Goal: Task Accomplishment & Management: Use online tool/utility

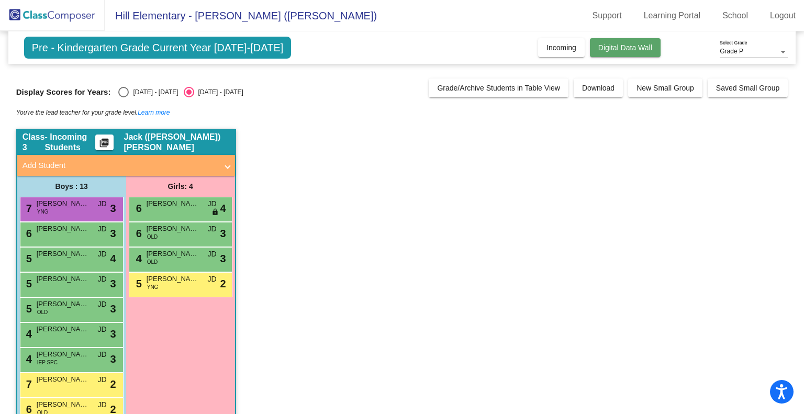
click at [622, 50] on span "Digital Data Wall" at bounding box center [625, 47] width 54 height 8
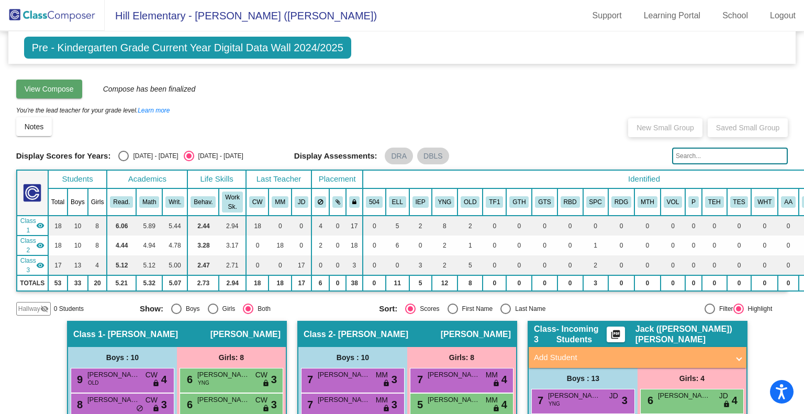
click at [60, 90] on span "View Compose" at bounding box center [49, 89] width 49 height 8
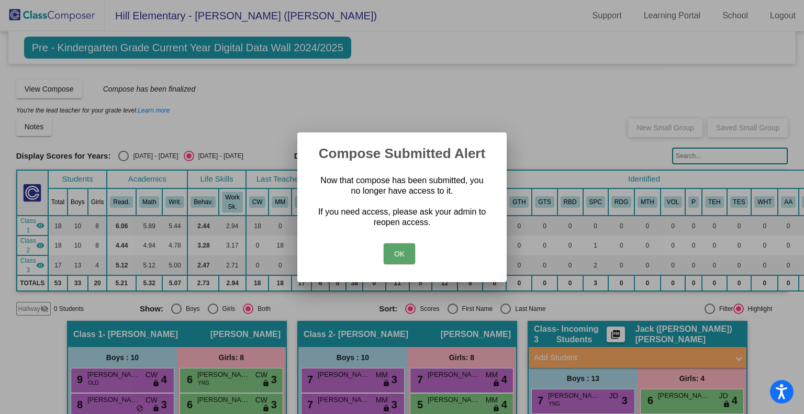
click at [391, 248] on button "OK" at bounding box center [399, 253] width 31 height 21
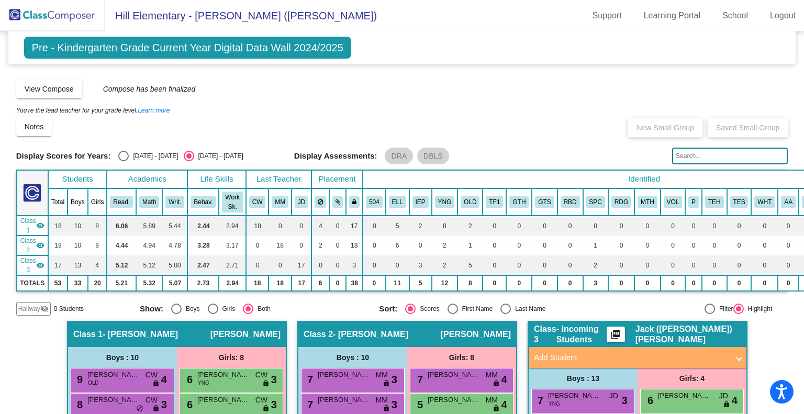
click at [36, 12] on img at bounding box center [52, 15] width 105 height 31
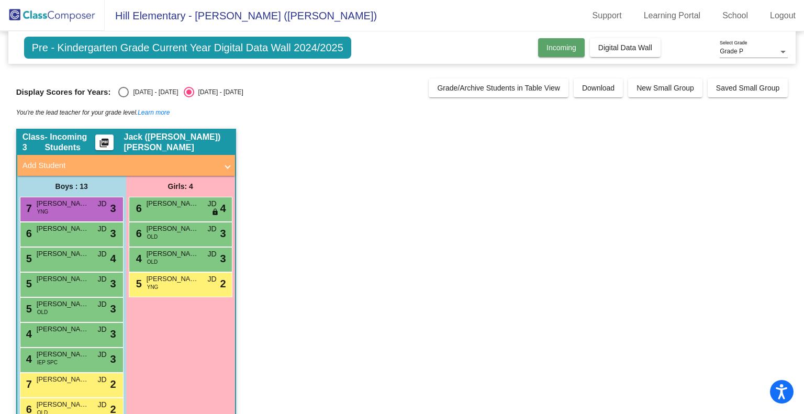
click at [552, 47] on span "Incoming" at bounding box center [562, 47] width 30 height 8
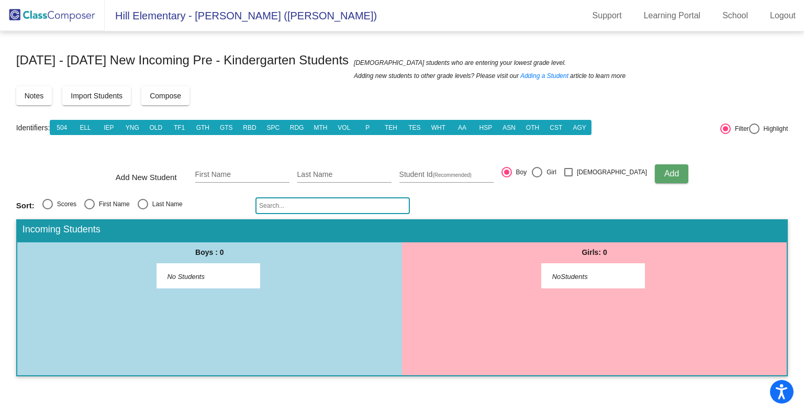
click at [180, 93] on span "Compose" at bounding box center [165, 96] width 31 height 8
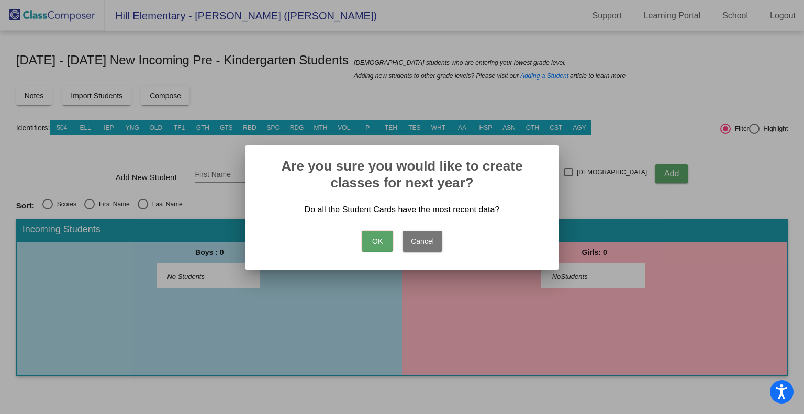
click at [373, 240] on button "OK" at bounding box center [377, 241] width 31 height 21
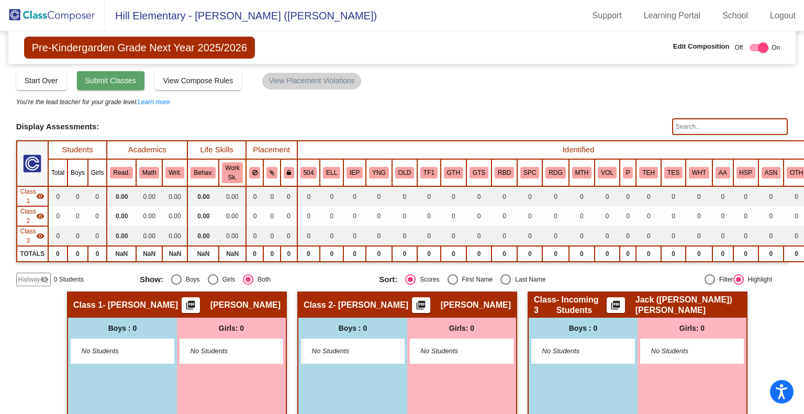
click at [107, 82] on span "Submit Classes" at bounding box center [110, 80] width 51 height 8
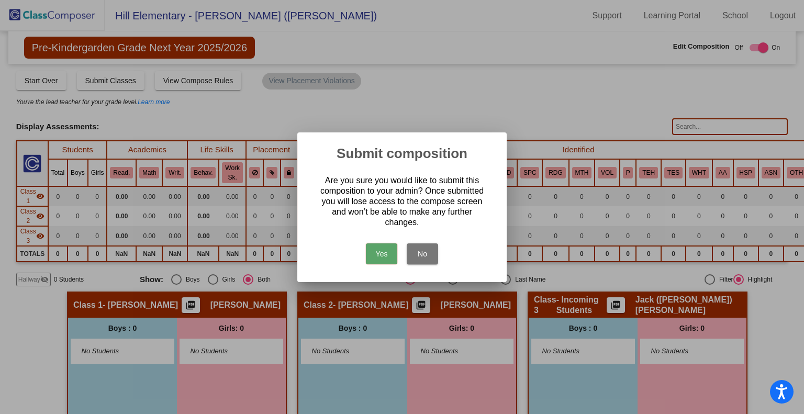
click at [379, 256] on button "Yes" at bounding box center [381, 253] width 31 height 21
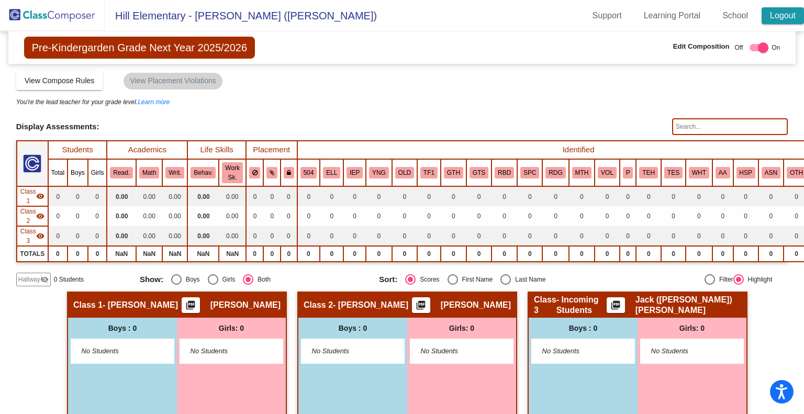
click at [787, 15] on link "Logout" at bounding box center [783, 15] width 42 height 17
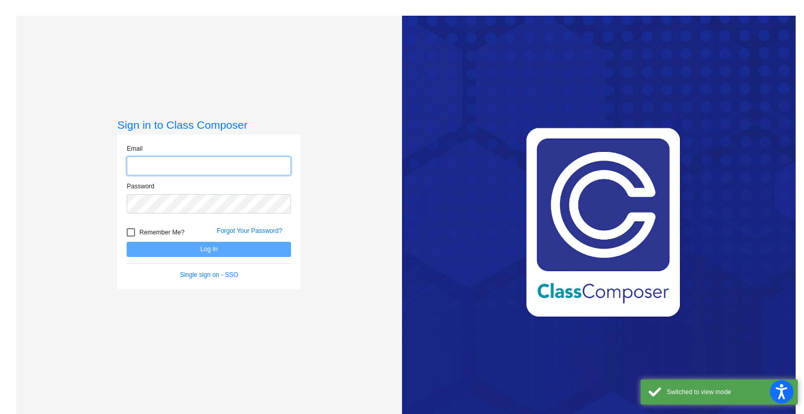
click at [224, 163] on input "email" at bounding box center [209, 166] width 164 height 19
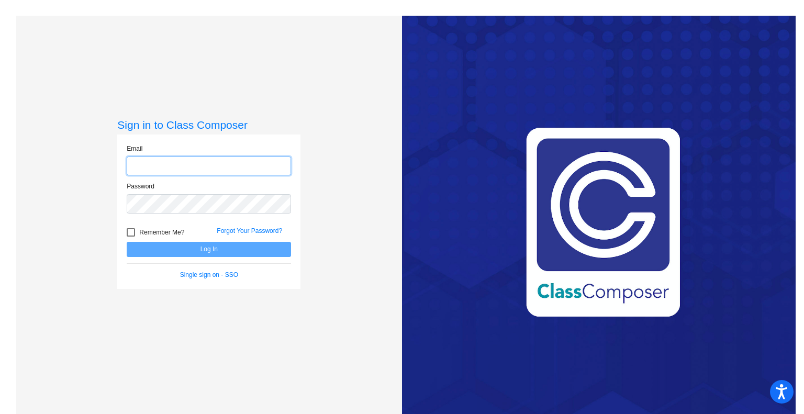
type input "[EMAIL_ADDRESS][DOMAIN_NAME]"
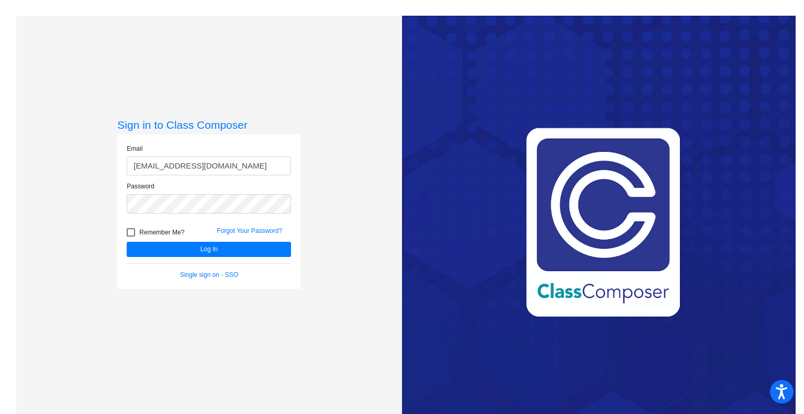
click at [132, 232] on div at bounding box center [131, 232] width 8 height 8
click at [131, 237] on input "Remember Me?" at bounding box center [130, 237] width 1 height 1
checkbox input "true"
click at [170, 249] on button "Log In" at bounding box center [209, 249] width 164 height 15
